Goal: Information Seeking & Learning: Find specific page/section

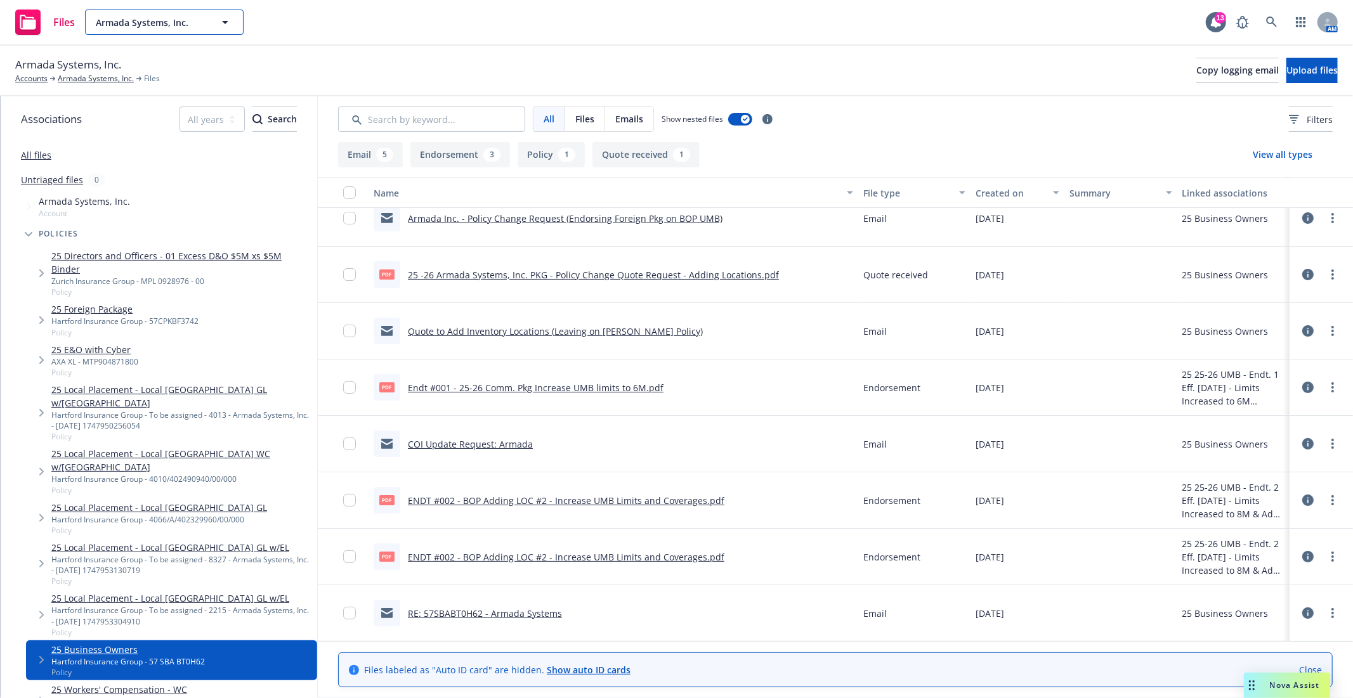
click at [199, 17] on span "Armada Systems, Inc." at bounding box center [151, 22] width 110 height 13
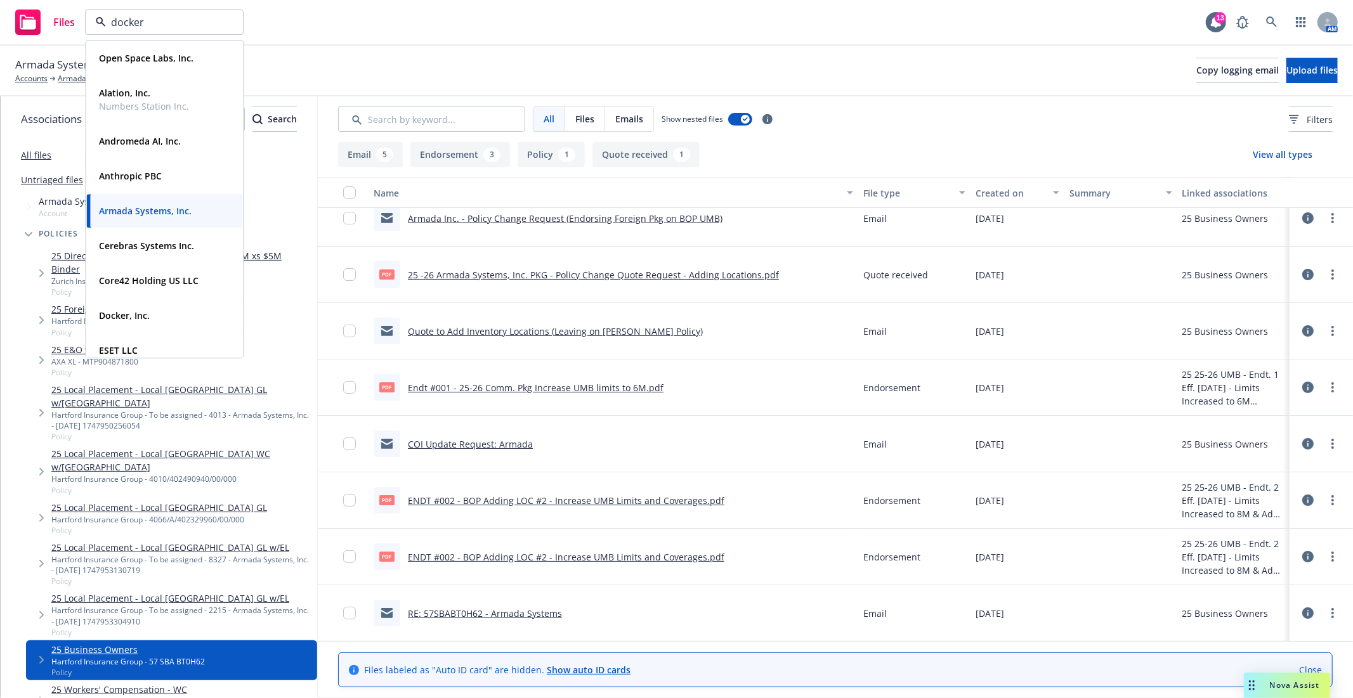
type input "docker"
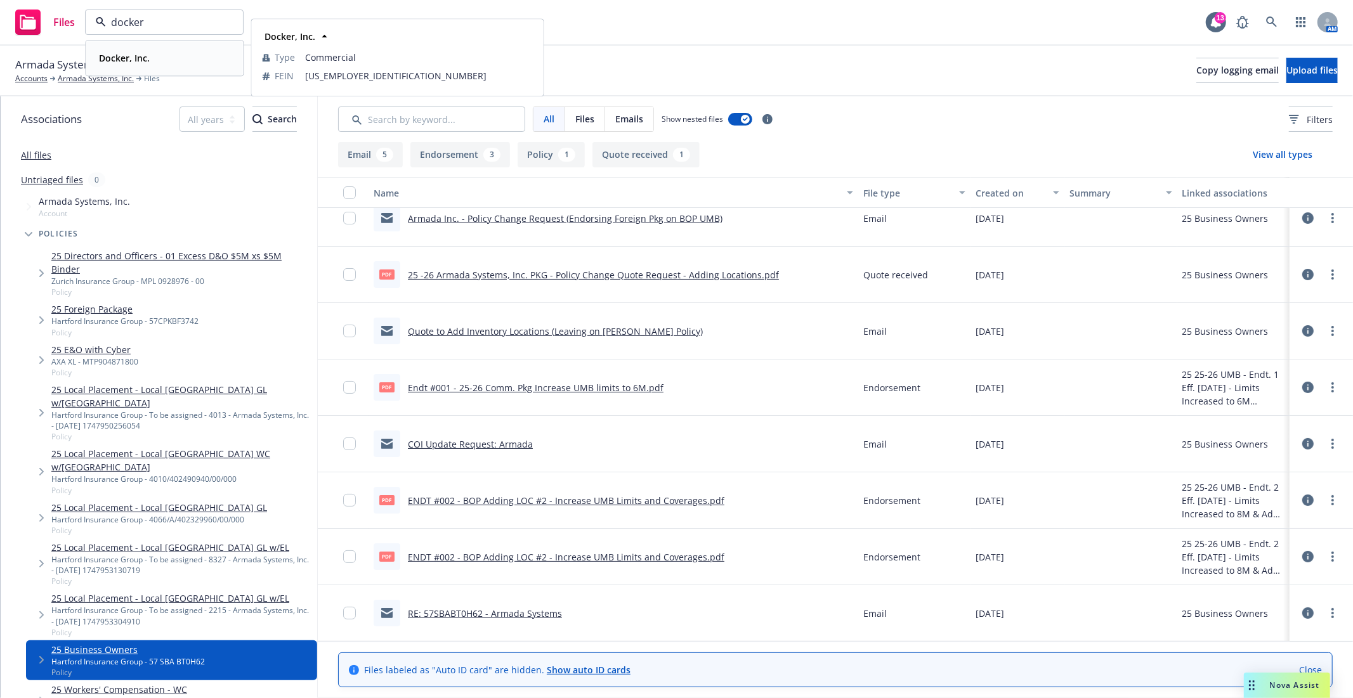
click at [172, 51] on div "Docker, Inc." at bounding box center [164, 58] width 141 height 18
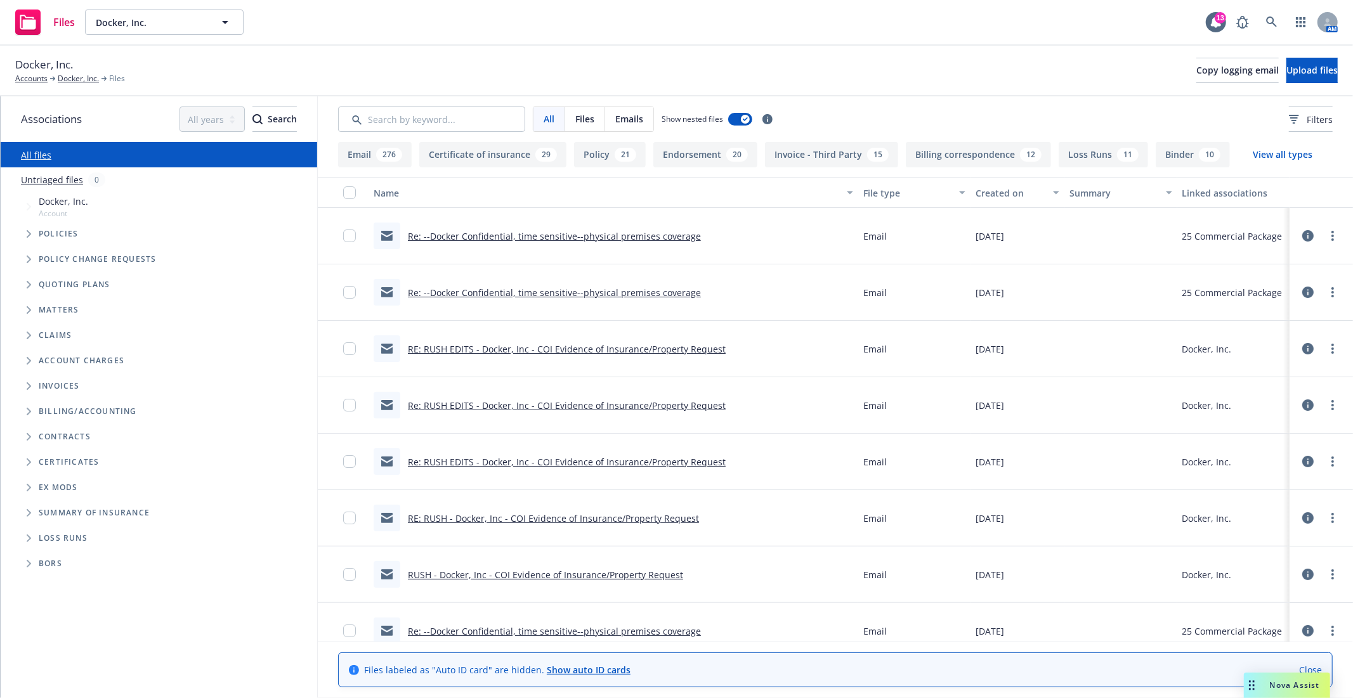
click at [18, 232] on span "Tree Example" at bounding box center [28, 234] width 20 height 20
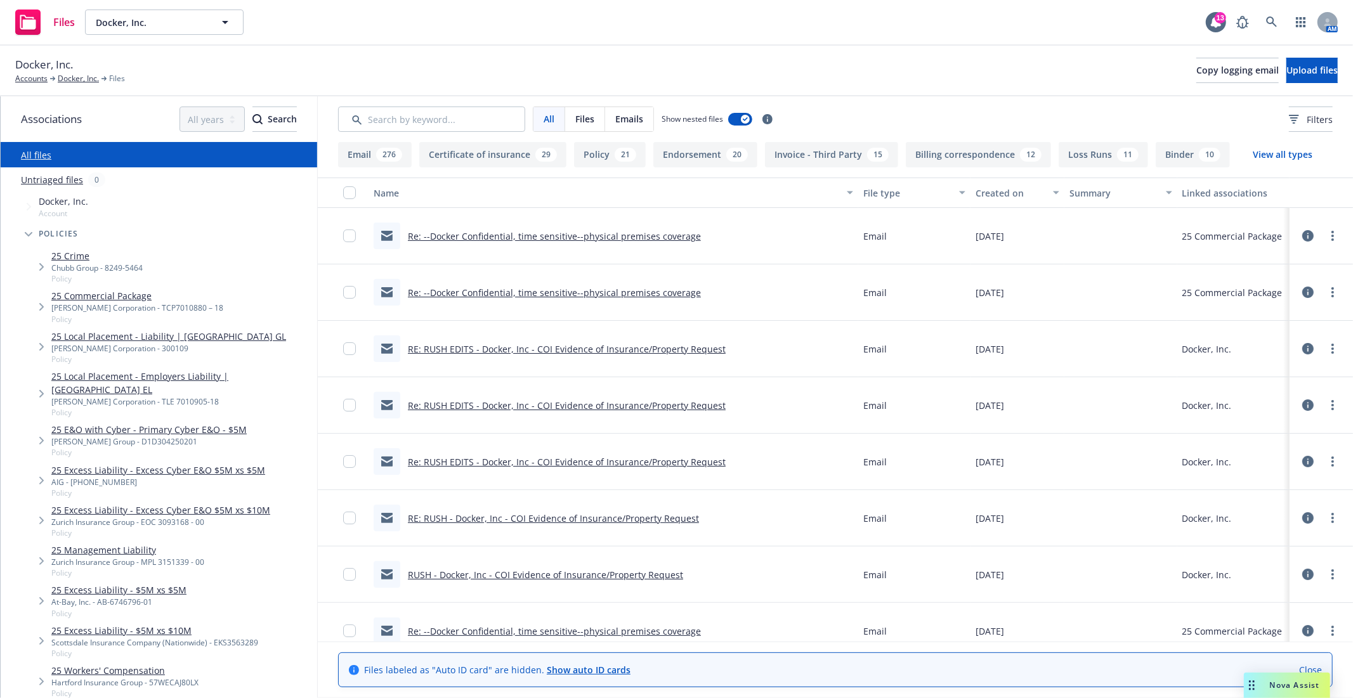
click at [84, 306] on div "[PERSON_NAME] Corporation - TCP7010880 – 18" at bounding box center [137, 307] width 172 height 11
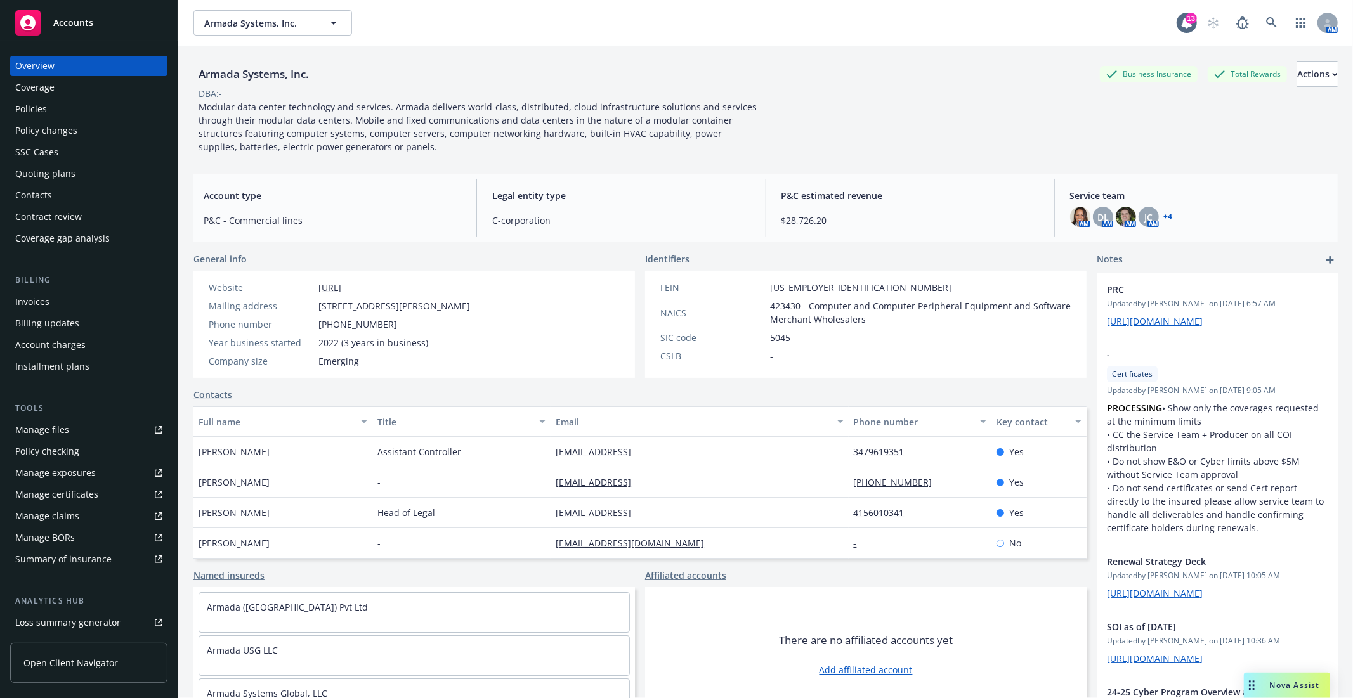
scroll to position [101, 0]
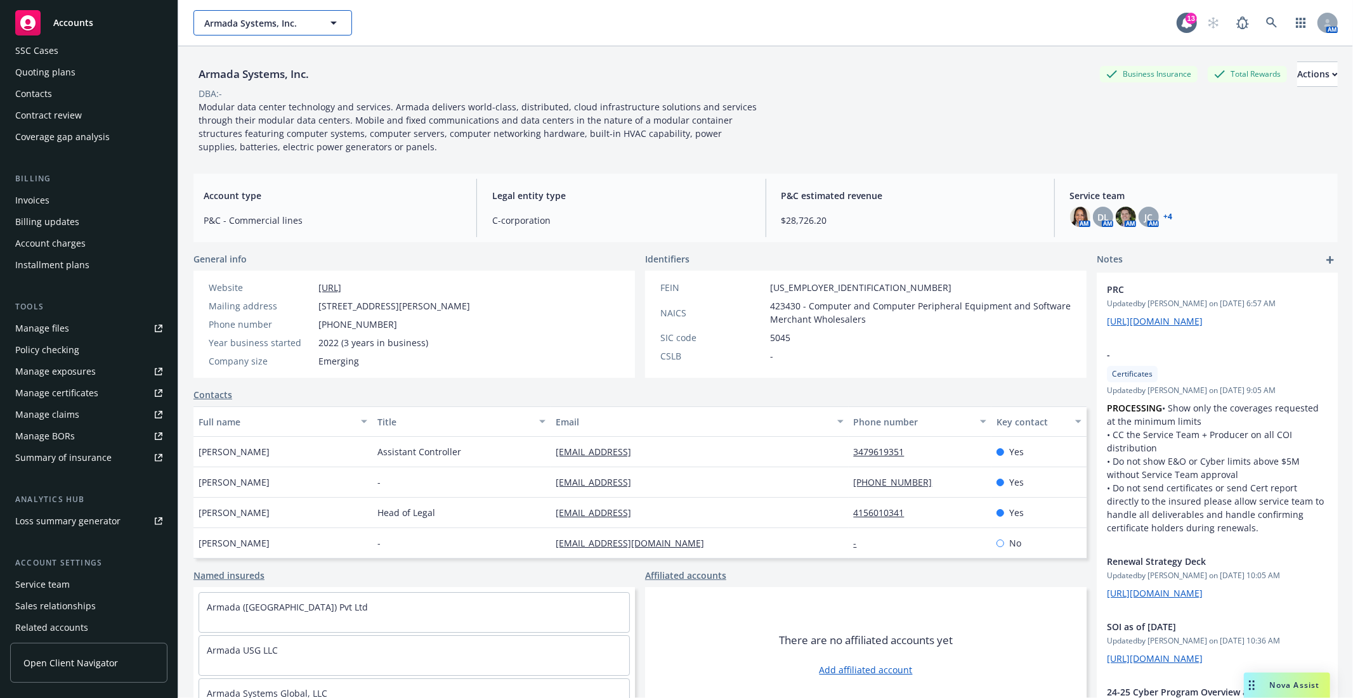
click at [220, 29] on button "Armada Systems, Inc." at bounding box center [272, 22] width 159 height 25
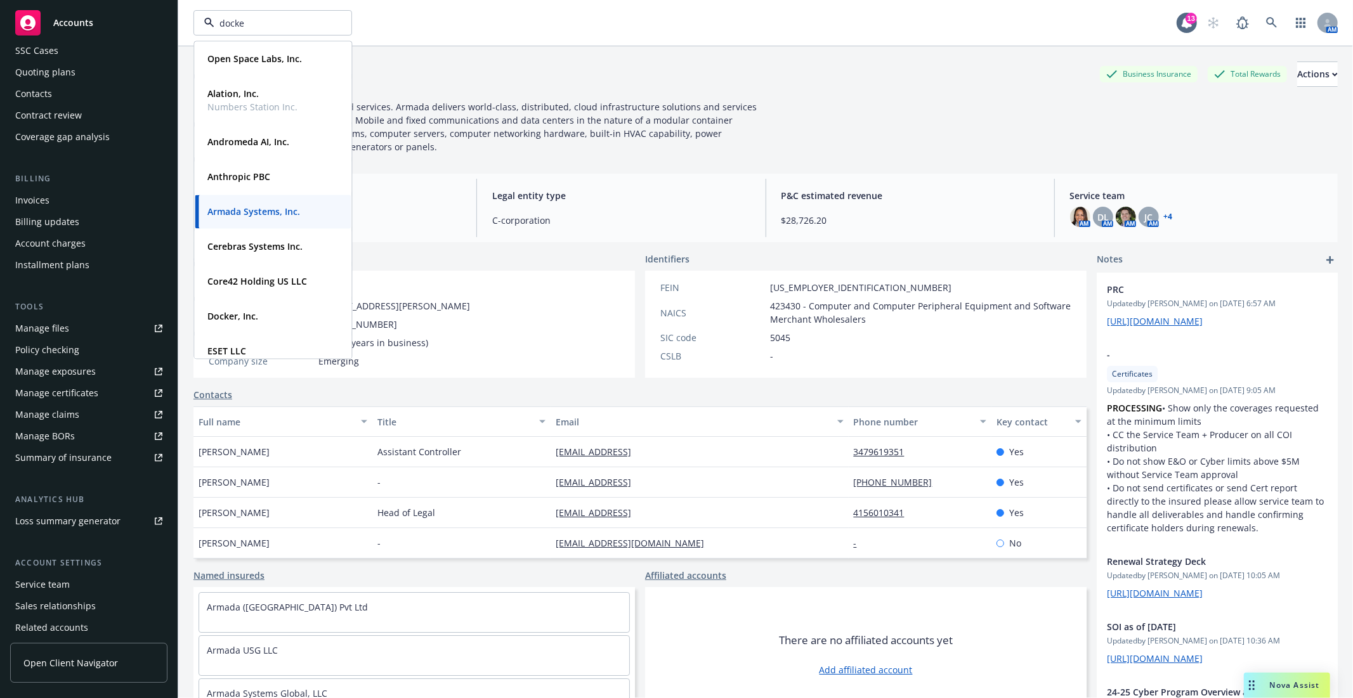
type input "docker"
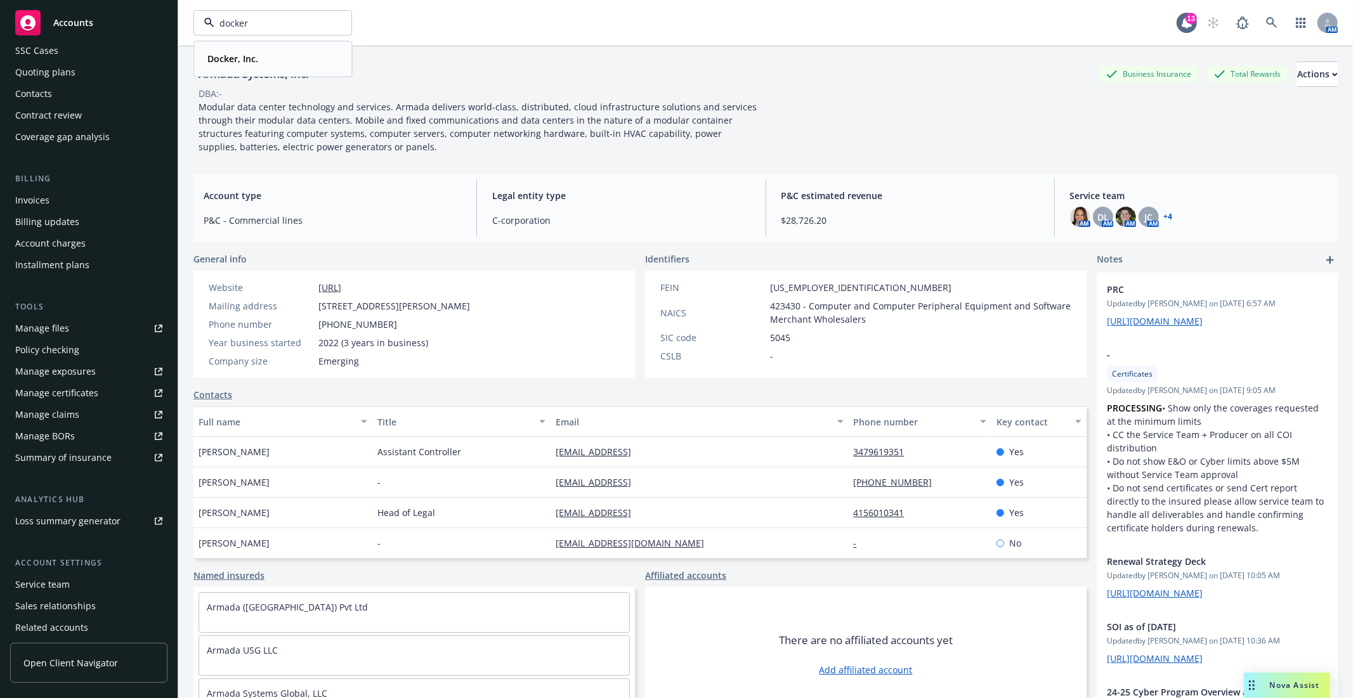
click at [244, 58] on strong "Docker, Inc." at bounding box center [232, 59] width 51 height 12
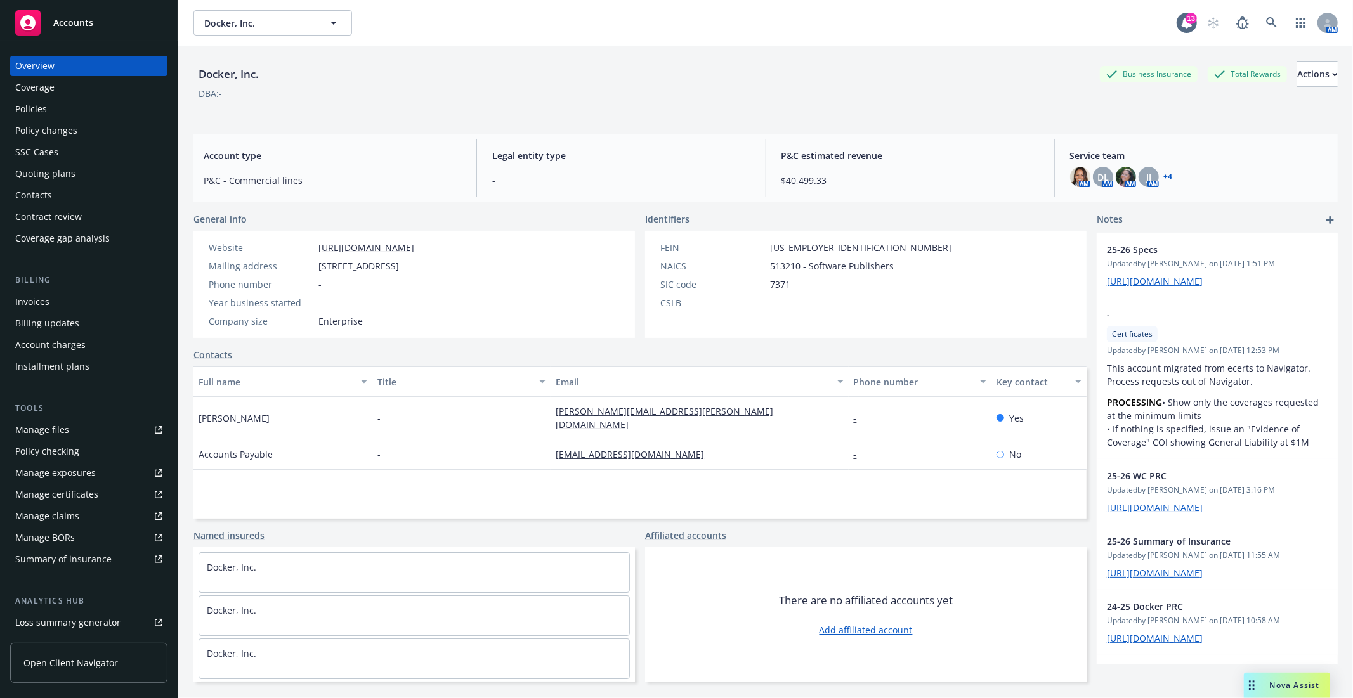
click at [312, 347] on div "General info Website http://www.docker.com/ Mailing address 3790 El Camino Real…" at bounding box center [639, 446] width 893 height 469
click at [58, 435] on div "Manage files" at bounding box center [42, 430] width 54 height 20
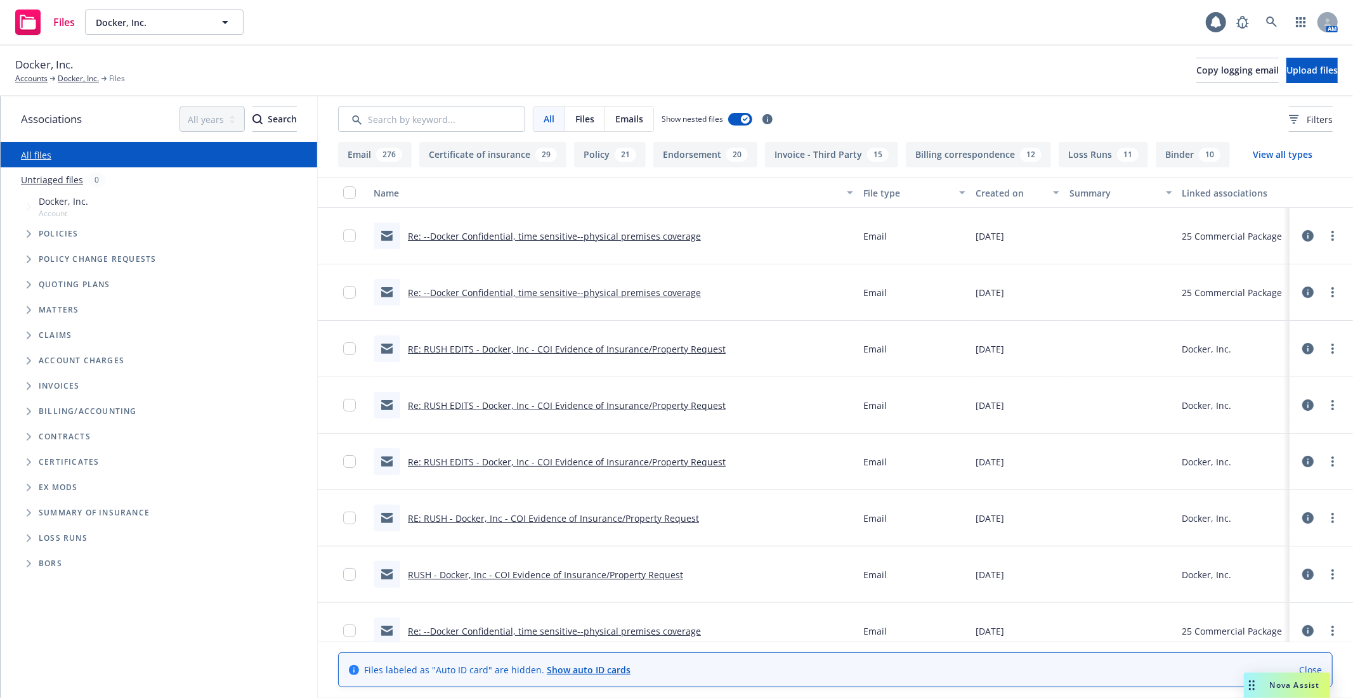
click at [27, 233] on icon "Tree Example" at bounding box center [29, 234] width 5 height 8
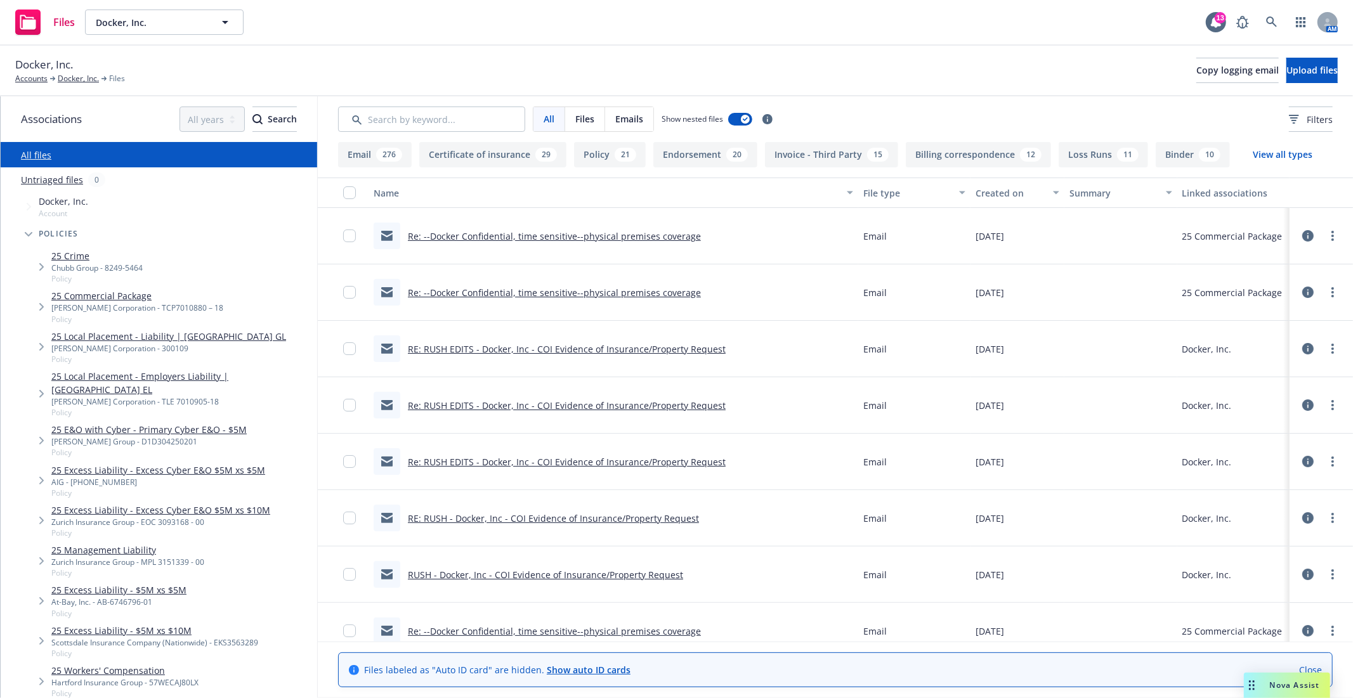
click at [127, 294] on link "25 Commercial Package" at bounding box center [137, 295] width 172 height 13
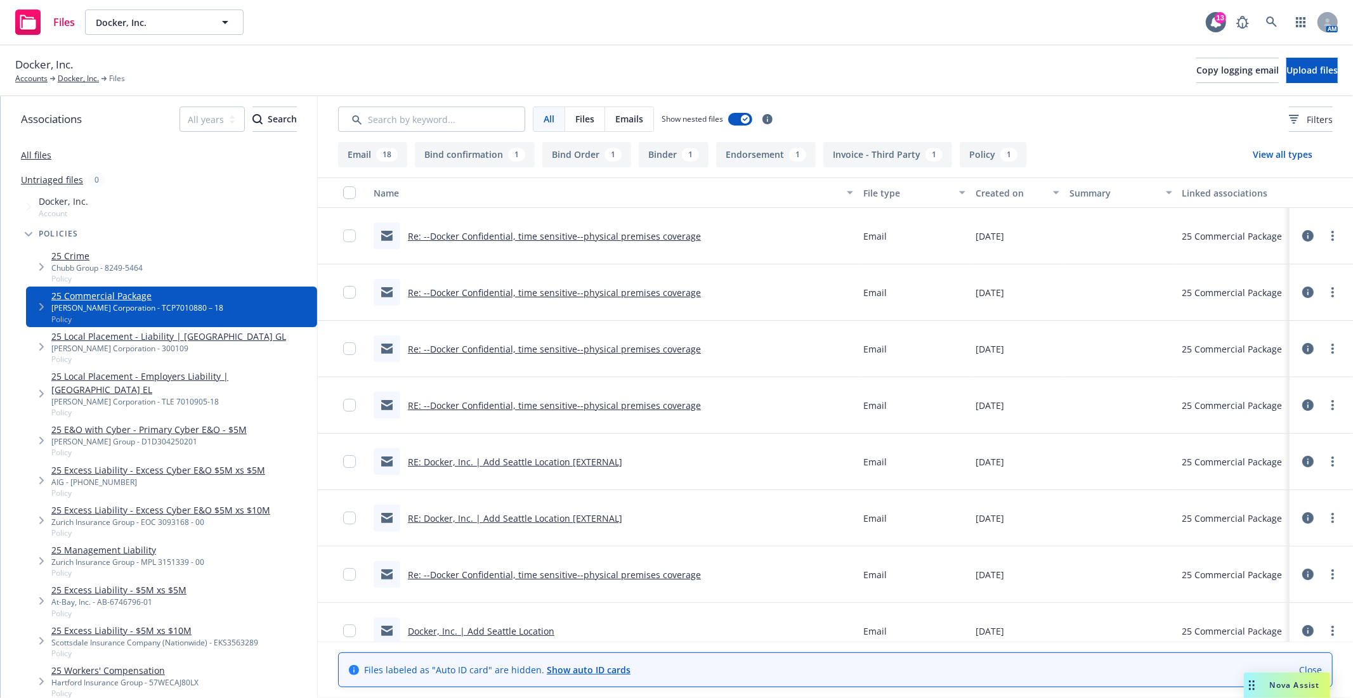
click at [119, 423] on link "25 E&O with Cyber - Primary Cyber E&O - $5M" at bounding box center [148, 429] width 195 height 13
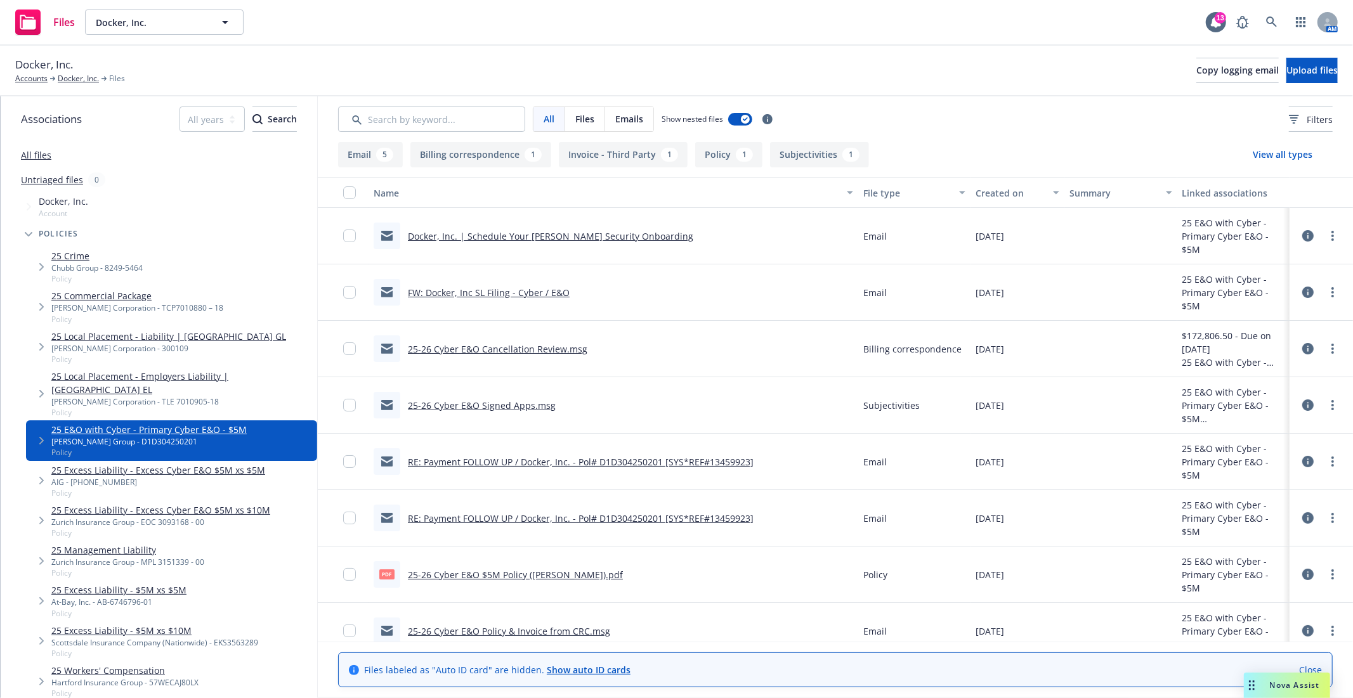
drag, startPoint x: 1305, startPoint y: 668, endPoint x: 1119, endPoint y: 600, distance: 198.6
click at [1305, 668] on link "Close" at bounding box center [1310, 669] width 23 height 13
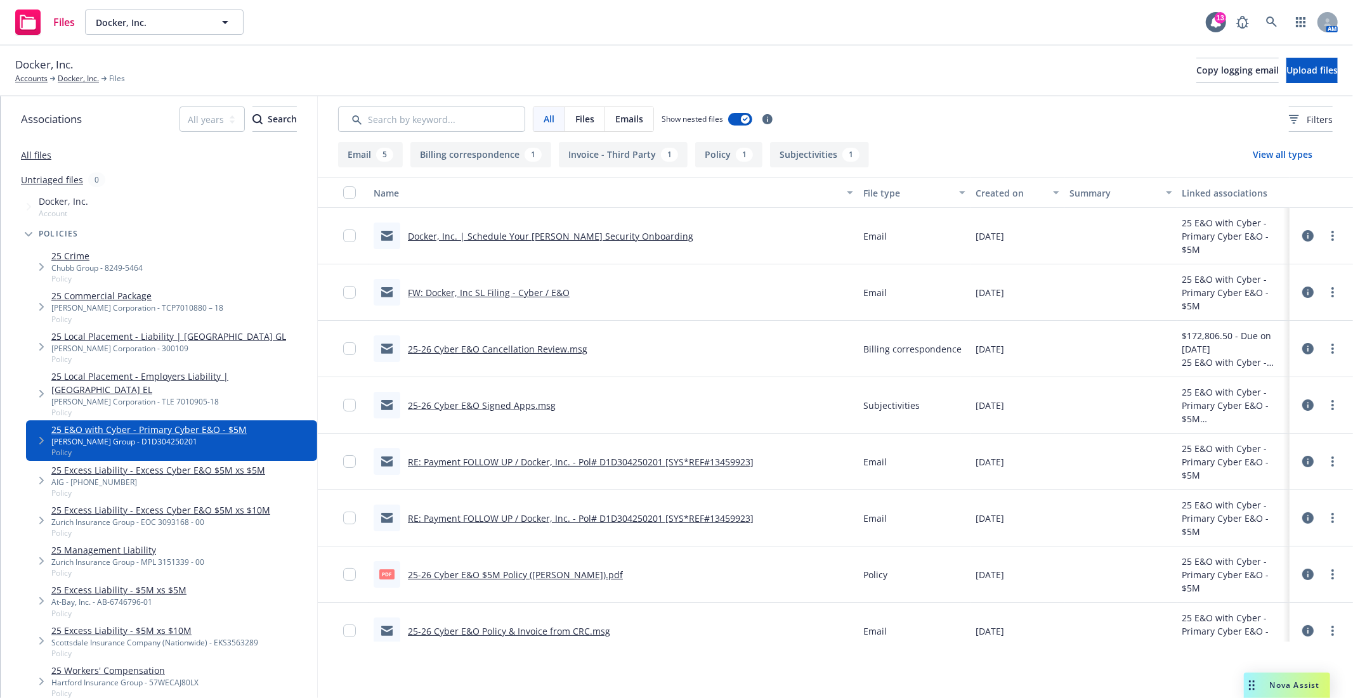
click at [514, 571] on link "25-26 Cyber E&O $5M Policy (Beazley).pdf" at bounding box center [515, 575] width 215 height 12
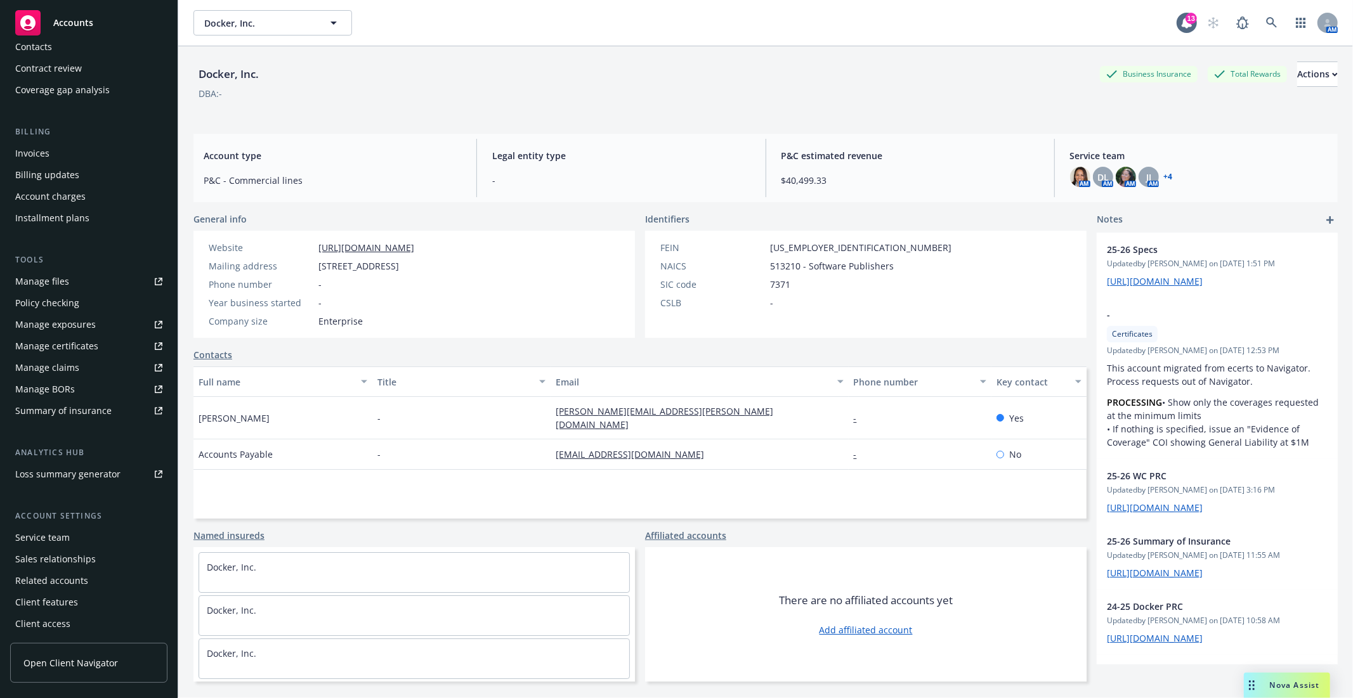
scroll to position [149, 0]
click at [55, 530] on div "Service team" at bounding box center [42, 537] width 55 height 20
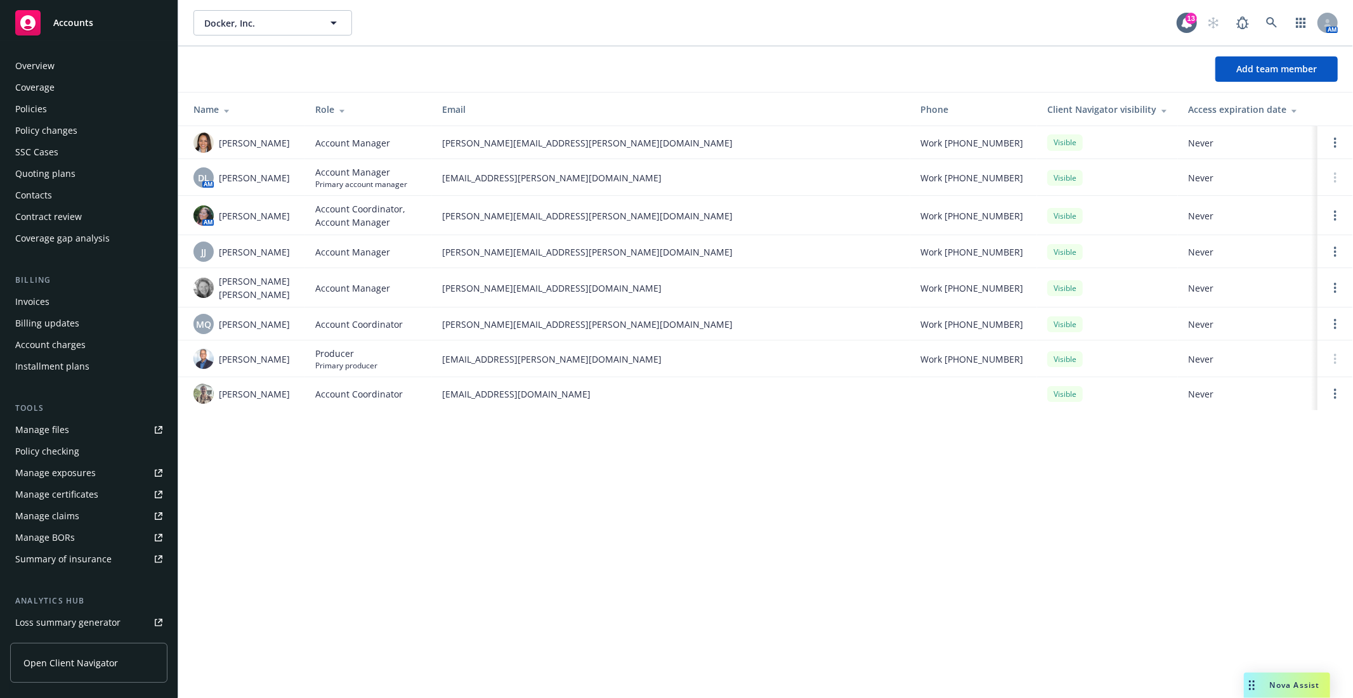
click at [32, 105] on div "Policies" at bounding box center [31, 109] width 32 height 20
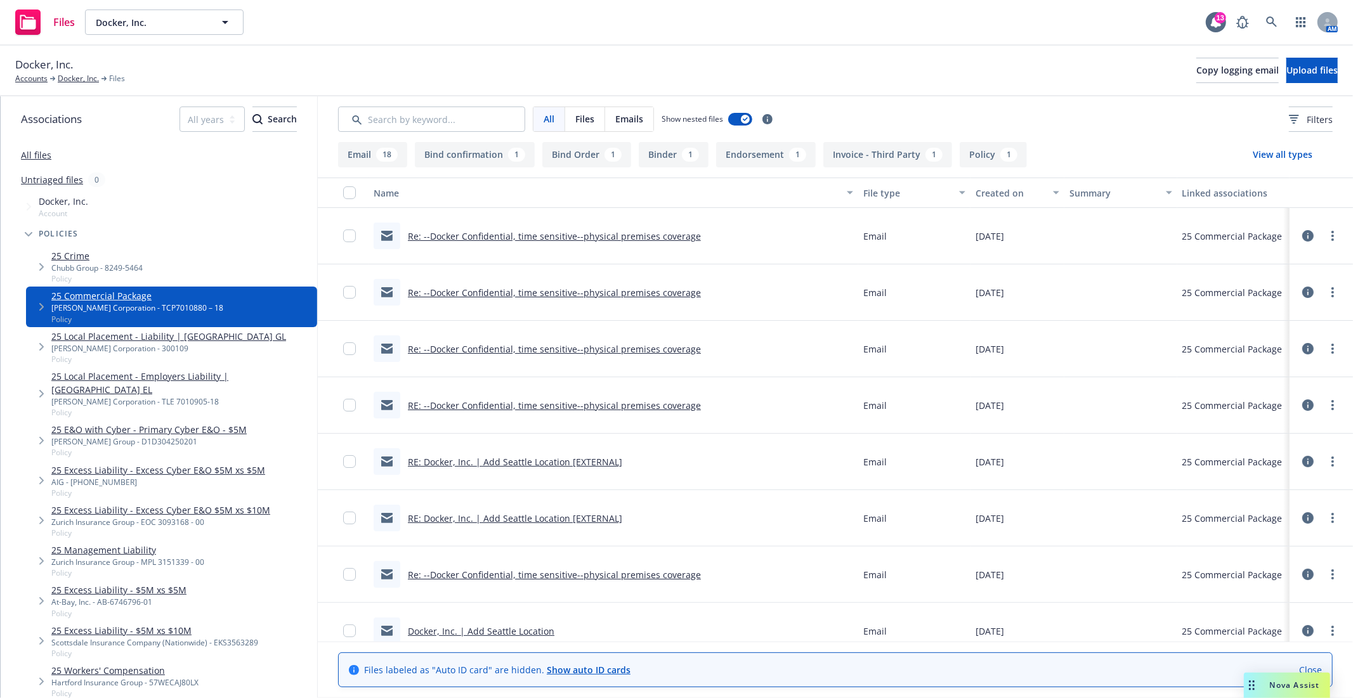
click at [1304, 668] on link "Close" at bounding box center [1310, 669] width 23 height 13
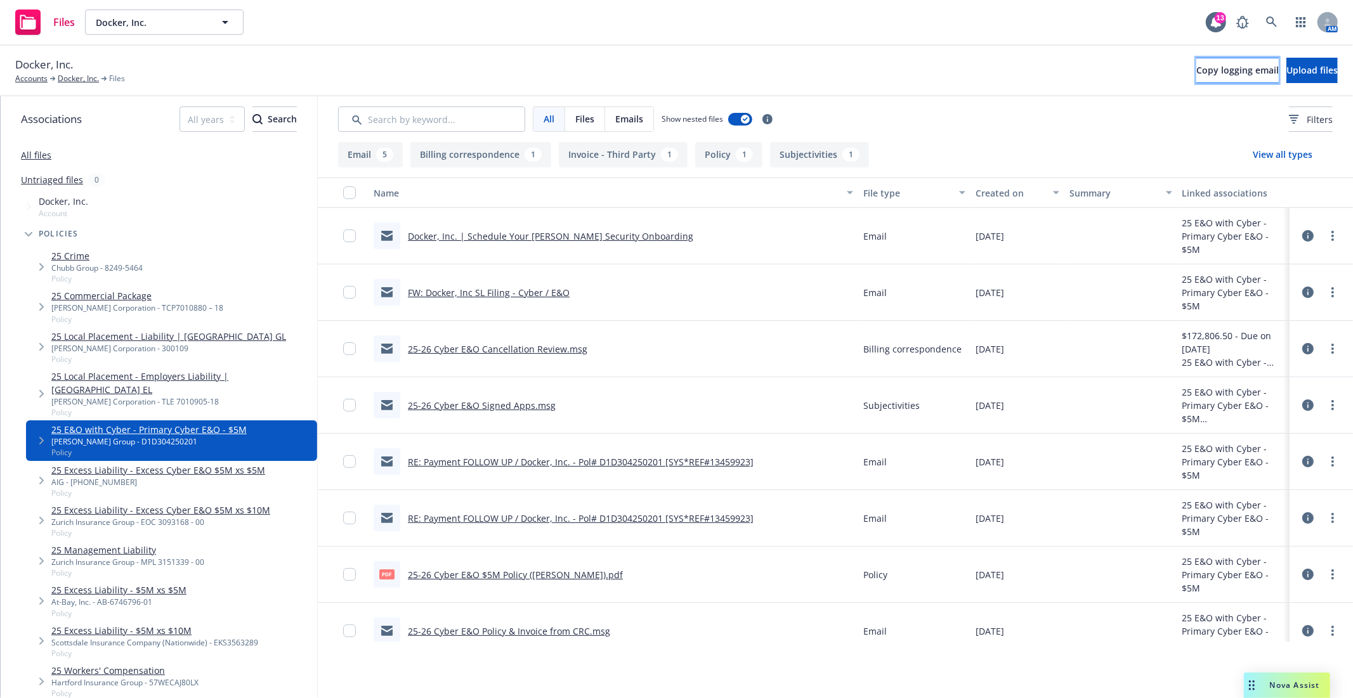
click at [1196, 72] on span "Copy logging email" at bounding box center [1237, 70] width 82 height 12
click at [147, 27] on span "Docker, Inc." at bounding box center [151, 22] width 110 height 13
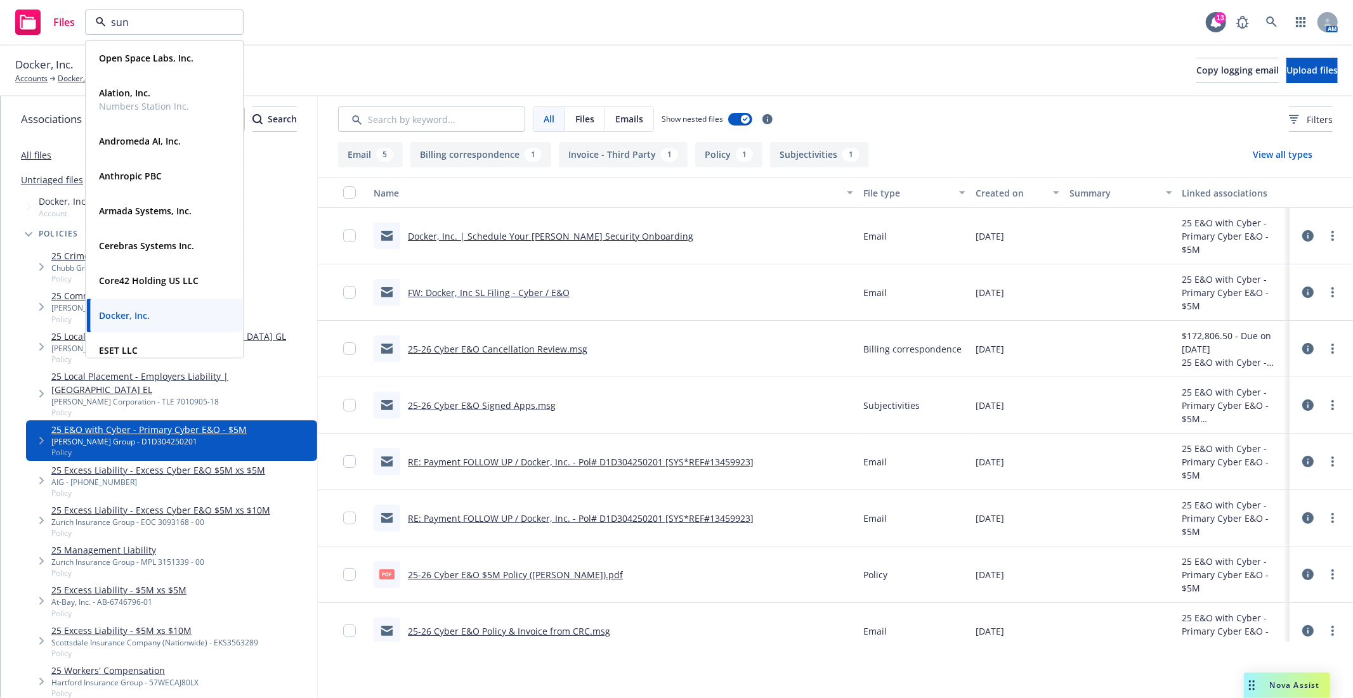
type input "suno"
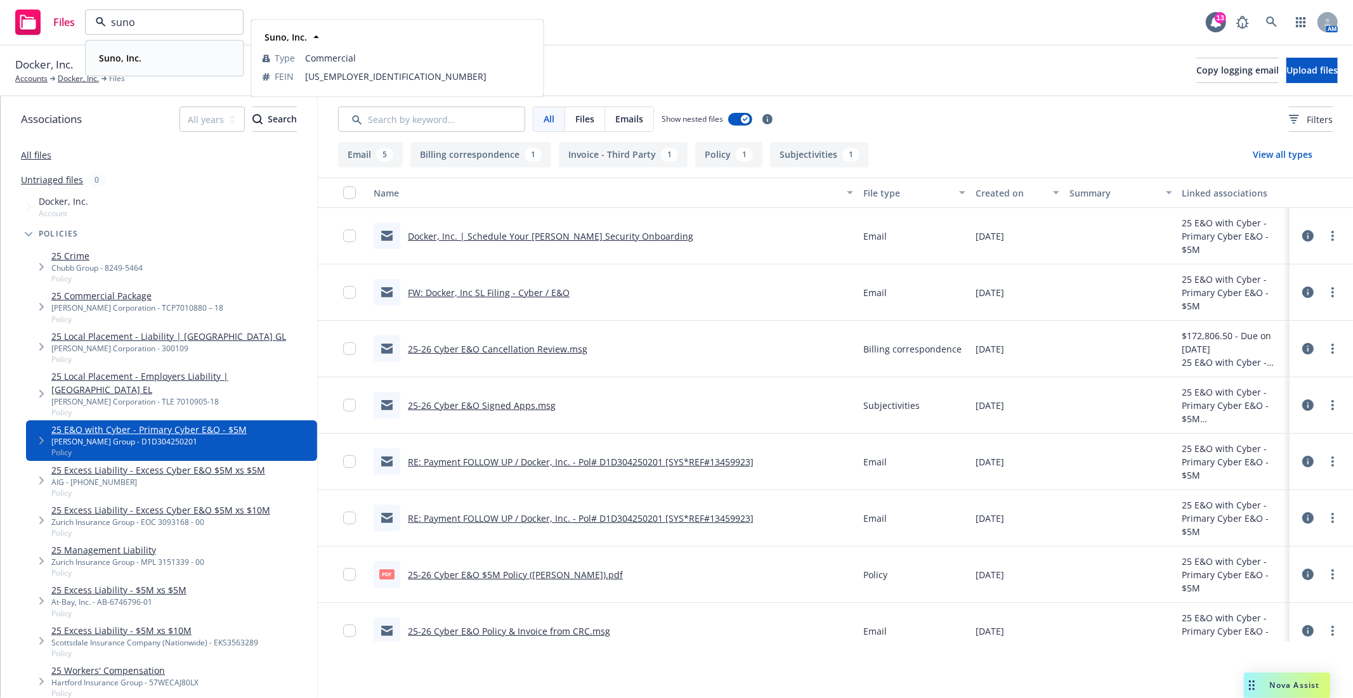
click at [151, 60] on div "Suno, Inc." at bounding box center [164, 58] width 141 height 18
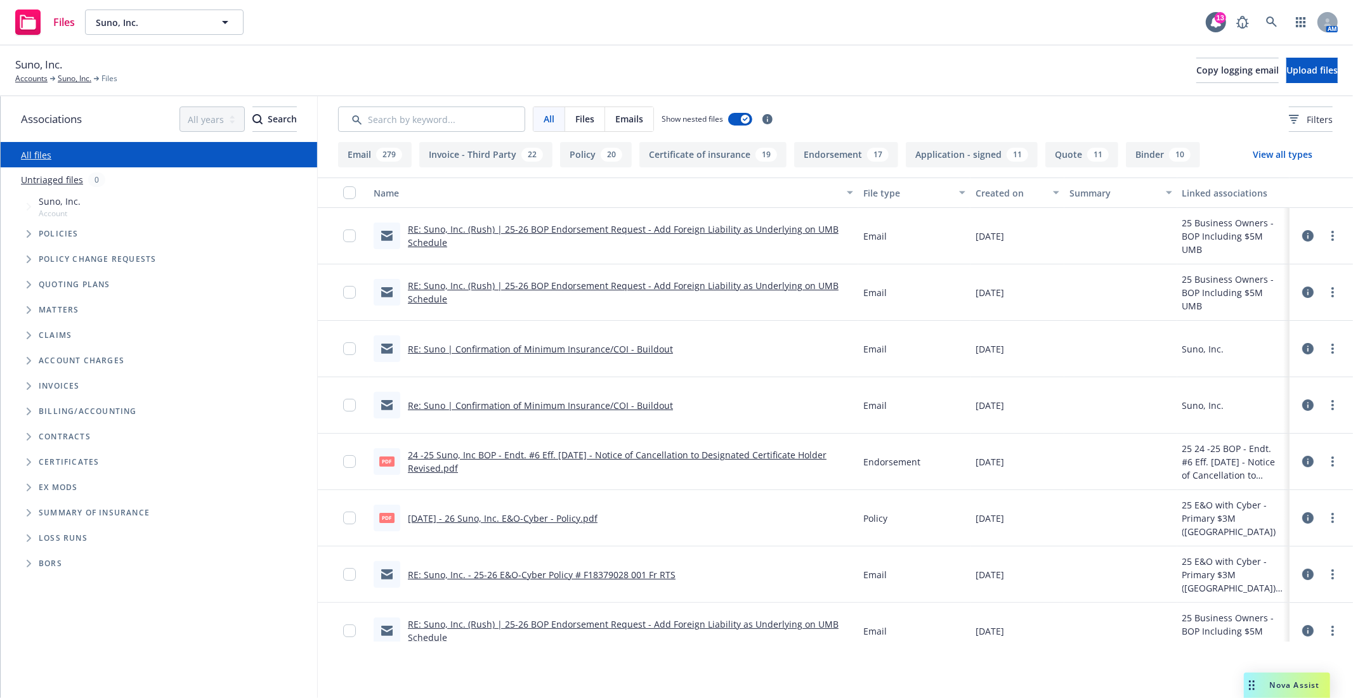
click at [608, 53] on div "Suno, Inc. Accounts Suno, Inc. Files Copy logging email Upload files" at bounding box center [676, 71] width 1353 height 51
click at [559, 517] on link "[DATE] - 26 Suno, Inc. E&O-Cyber - Policy.pdf" at bounding box center [503, 518] width 190 height 12
click at [27, 232] on icon "Tree Example" at bounding box center [29, 234] width 5 height 8
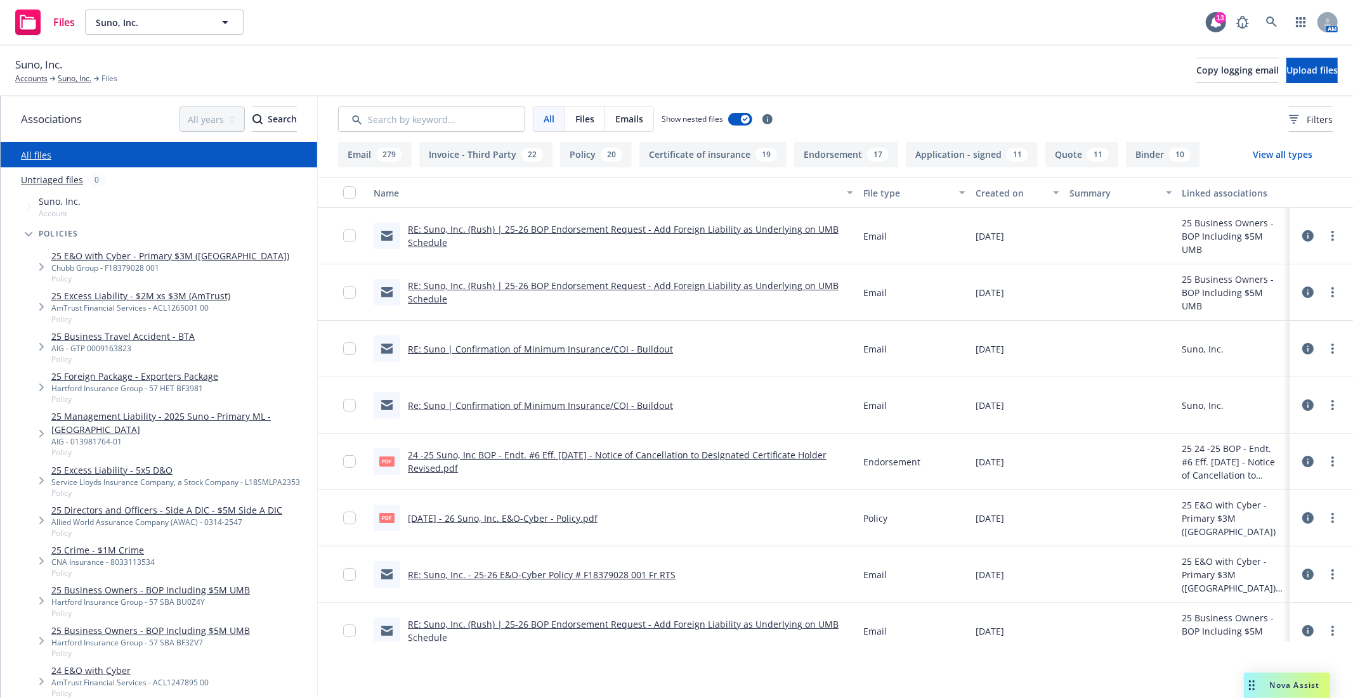
click at [129, 294] on link "25 Excess Liability - $2M xs $3M (AmTrust)" at bounding box center [140, 295] width 179 height 13
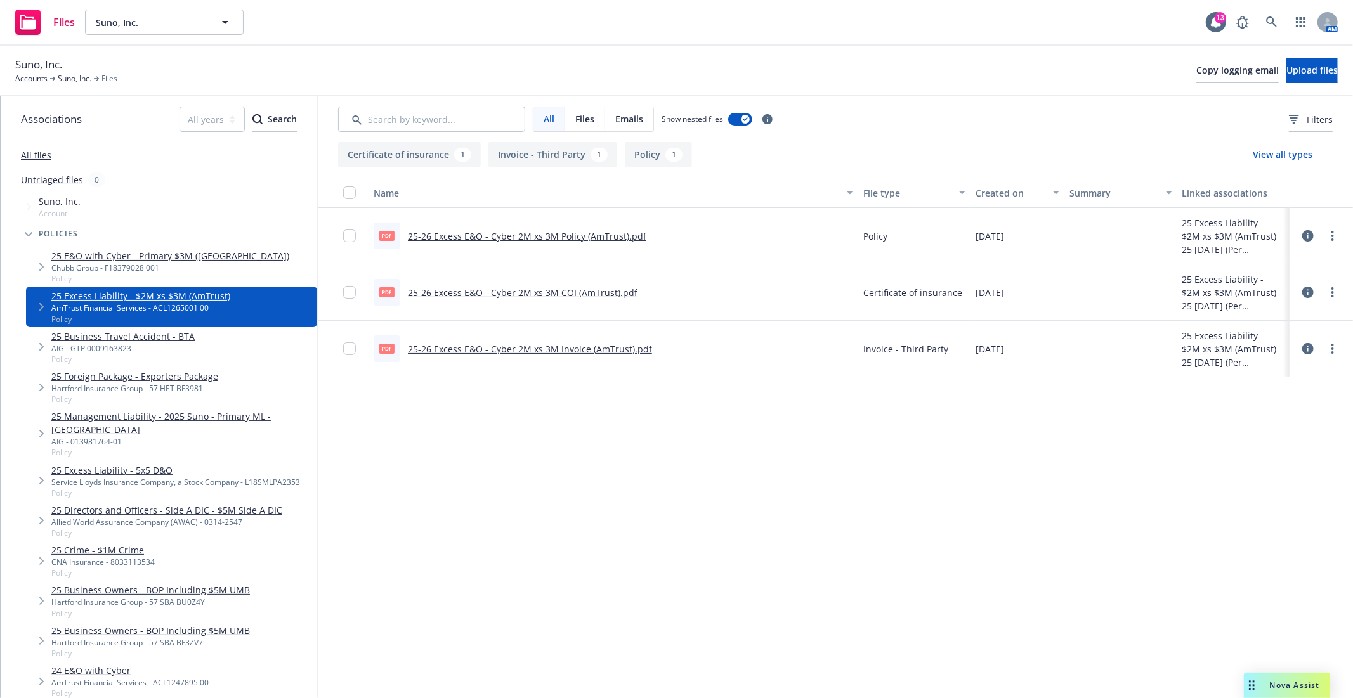
click at [552, 230] on link "25-26 Excess E&O - Cyber 2M xs 3M Policy (AmTrust).pdf" at bounding box center [527, 236] width 238 height 12
